Goal: Task Accomplishment & Management: Use online tool/utility

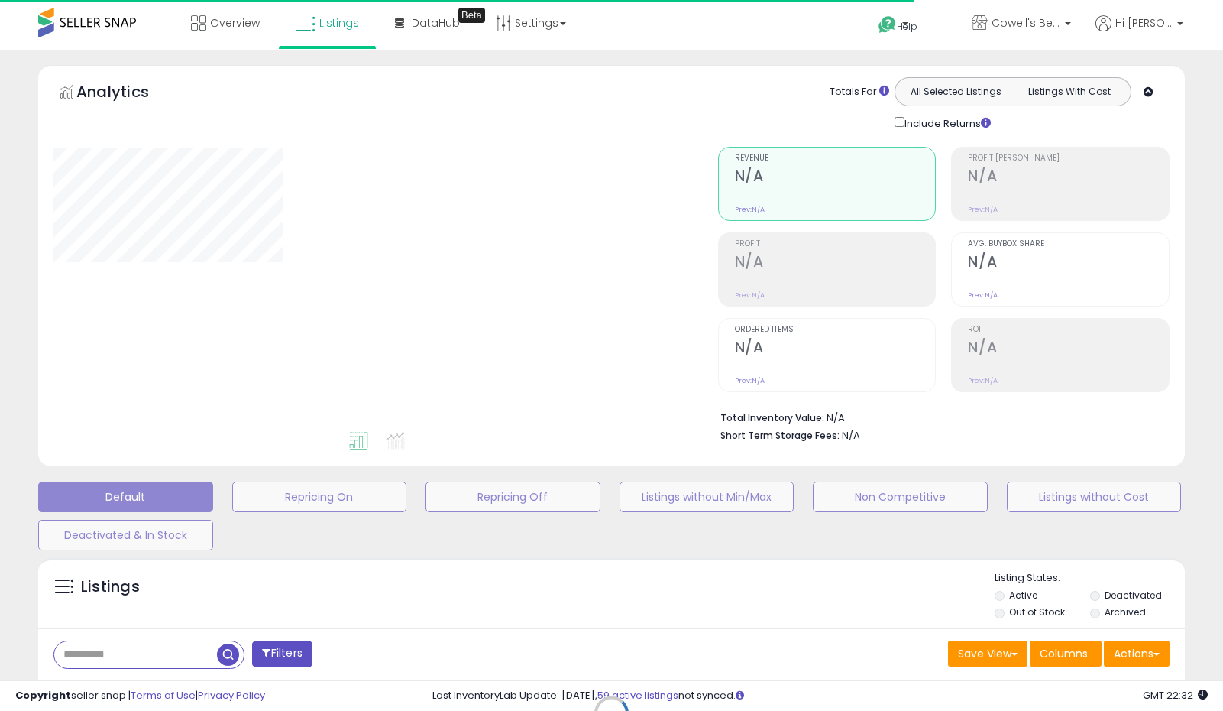
click at [167, 643] on div "Retrieving listings data.." at bounding box center [612, 724] width 1170 height 348
click at [165, 647] on div "Retrieving listings data.." at bounding box center [612, 724] width 1170 height 348
